Goal: Use online tool/utility: Use online tool/utility

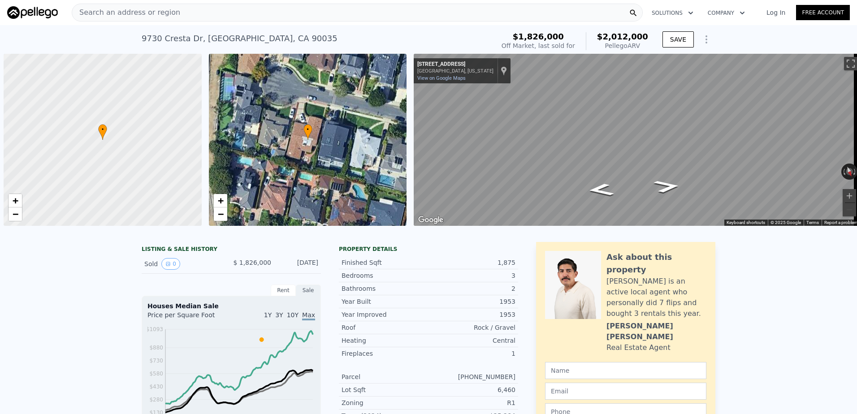
scroll to position [0, 4]
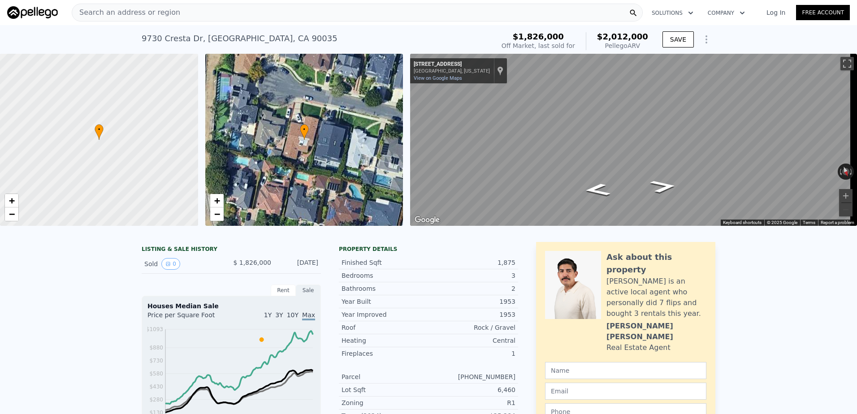
checkbox input "false"
checkbox input "true"
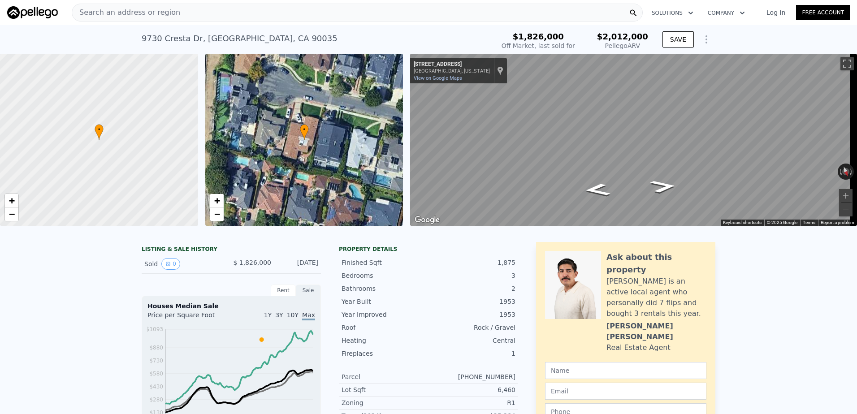
checkbox input "true"
type input "$ 1,876,000"
type input "-$ 227,027"
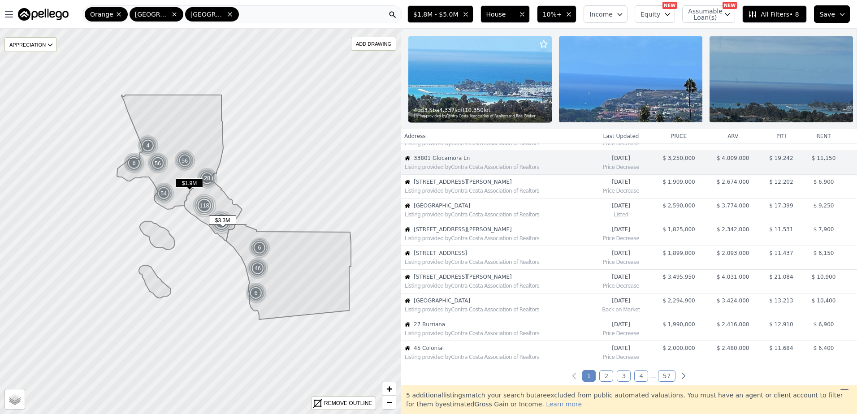
scroll to position [90, 0]
